Goal: Information Seeking & Learning: Learn about a topic

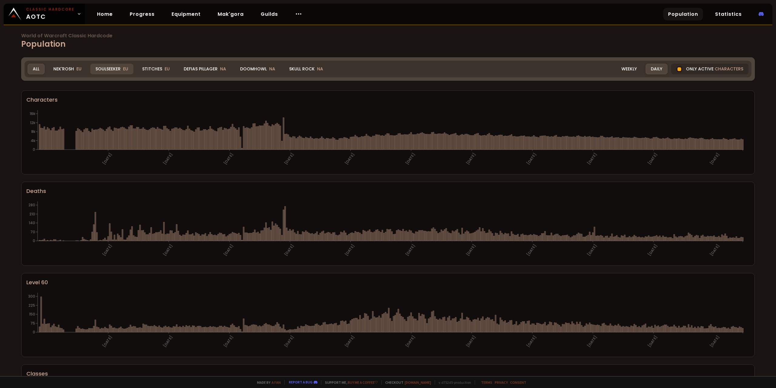
click at [113, 67] on div "Soulseeker EU" at bounding box center [111, 69] width 43 height 11
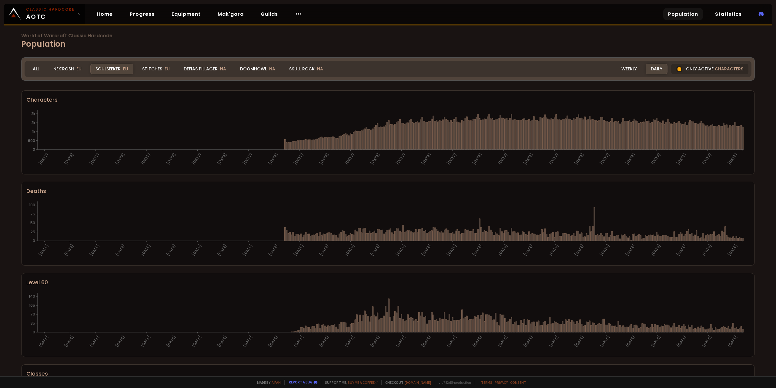
click at [158, 42] on h1 "World of Warcraft Classic Hardcode Population" at bounding box center [388, 41] width 734 height 17
click at [156, 66] on div "Stitches EU" at bounding box center [156, 69] width 38 height 11
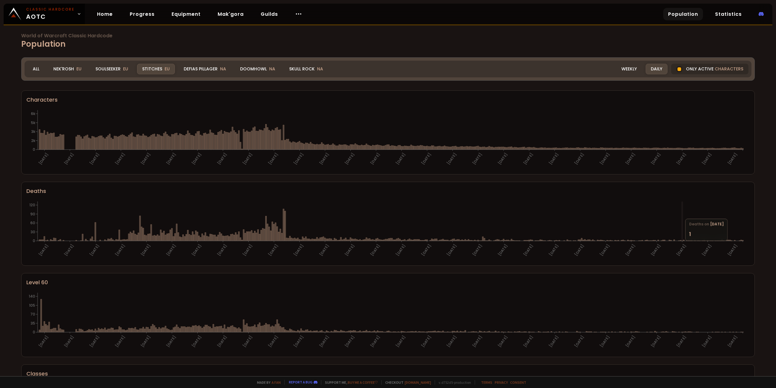
scroll to position [50, 0]
